Goal: Task Accomplishment & Management: Use online tool/utility

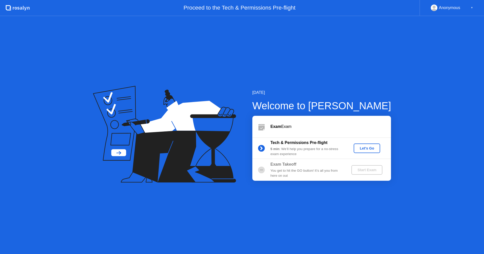
click at [366, 149] on div "Let's Go" at bounding box center [366, 148] width 22 height 4
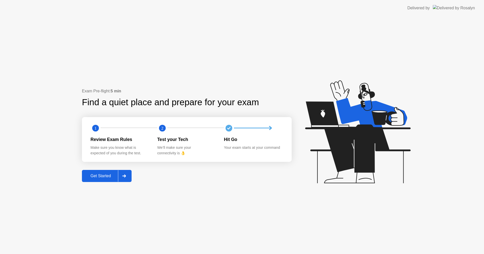
click at [90, 181] on button "Get Started" at bounding box center [107, 176] width 50 height 12
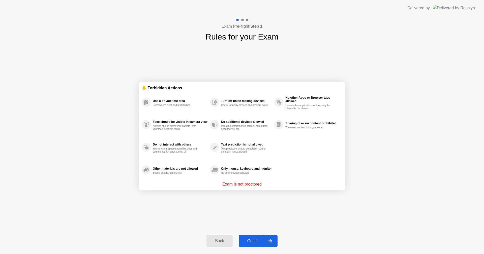
click at [252, 242] on div "Got it" at bounding box center [252, 241] width 24 height 5
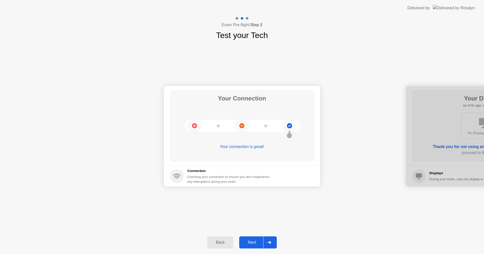
click at [258, 241] on div "Next" at bounding box center [252, 242] width 22 height 5
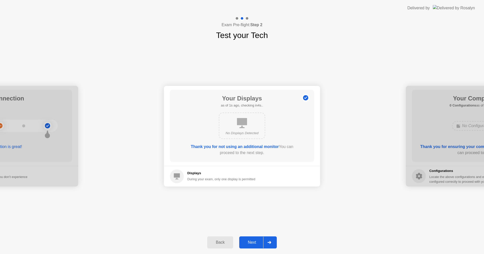
click at [258, 241] on div "Next" at bounding box center [252, 242] width 22 height 5
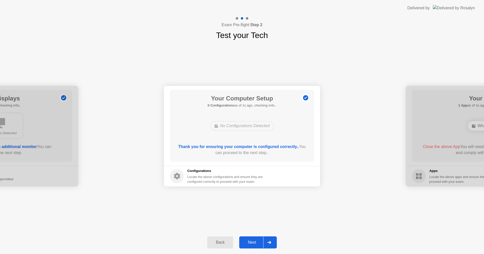
click at [258, 241] on div "Next" at bounding box center [252, 242] width 22 height 5
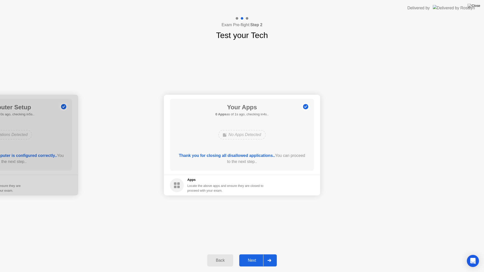
click at [250, 254] on button "Next" at bounding box center [258, 260] width 38 height 12
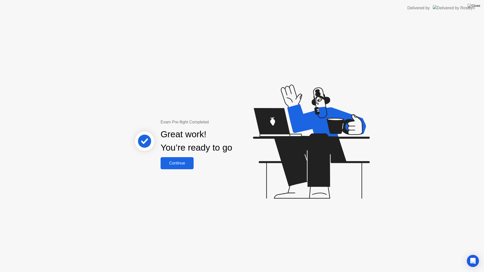
click at [181, 164] on div "Continue" at bounding box center [177, 163] width 30 height 5
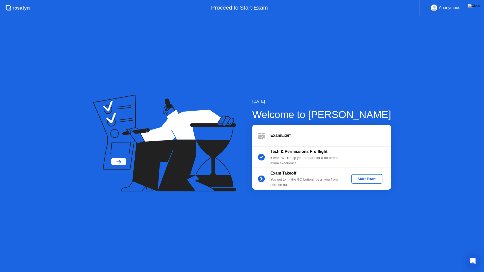
click at [362, 180] on div "Start Exam" at bounding box center [366, 179] width 27 height 4
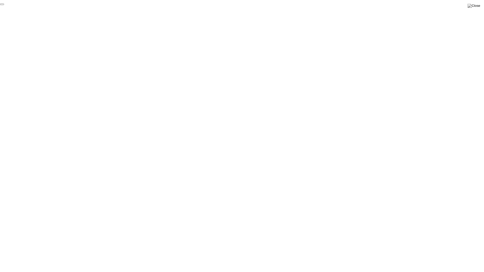
click div "End Proctoring Session"
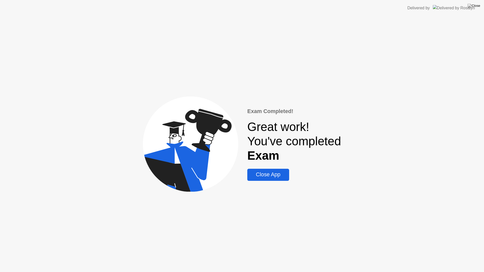
click at [266, 175] on div "Close App" at bounding box center [268, 175] width 39 height 6
